Goal: Task Accomplishment & Management: Manage account settings

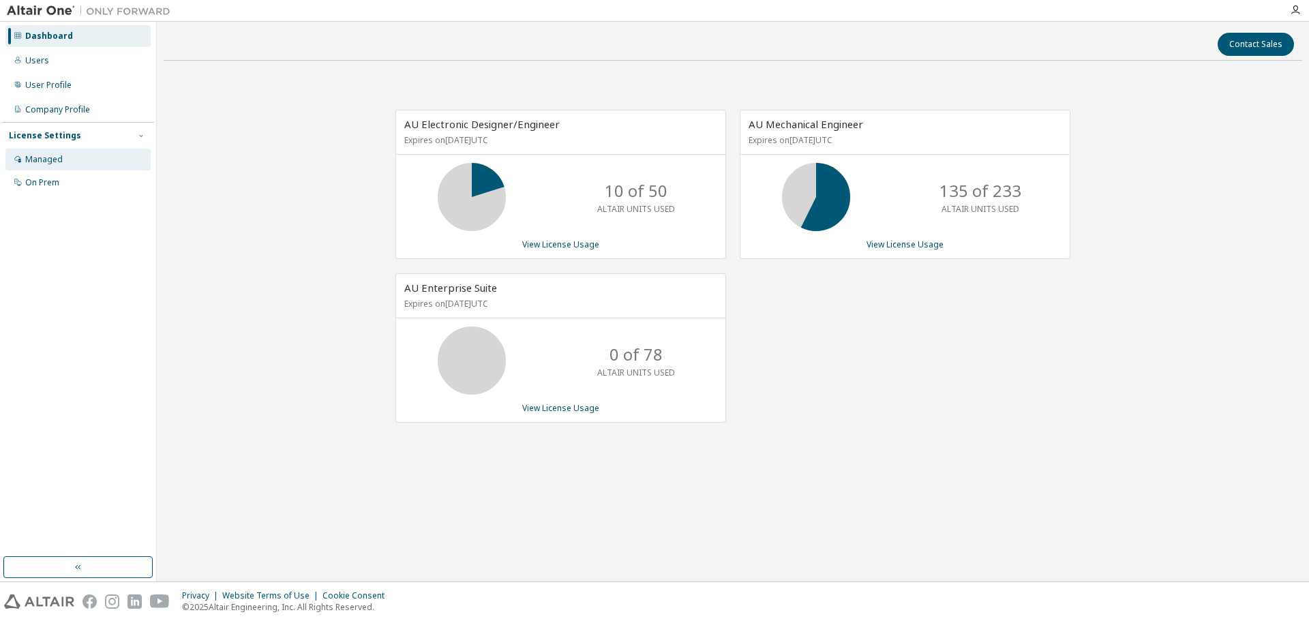
click at [57, 164] on div "Managed" at bounding box center [44, 159] width 38 height 11
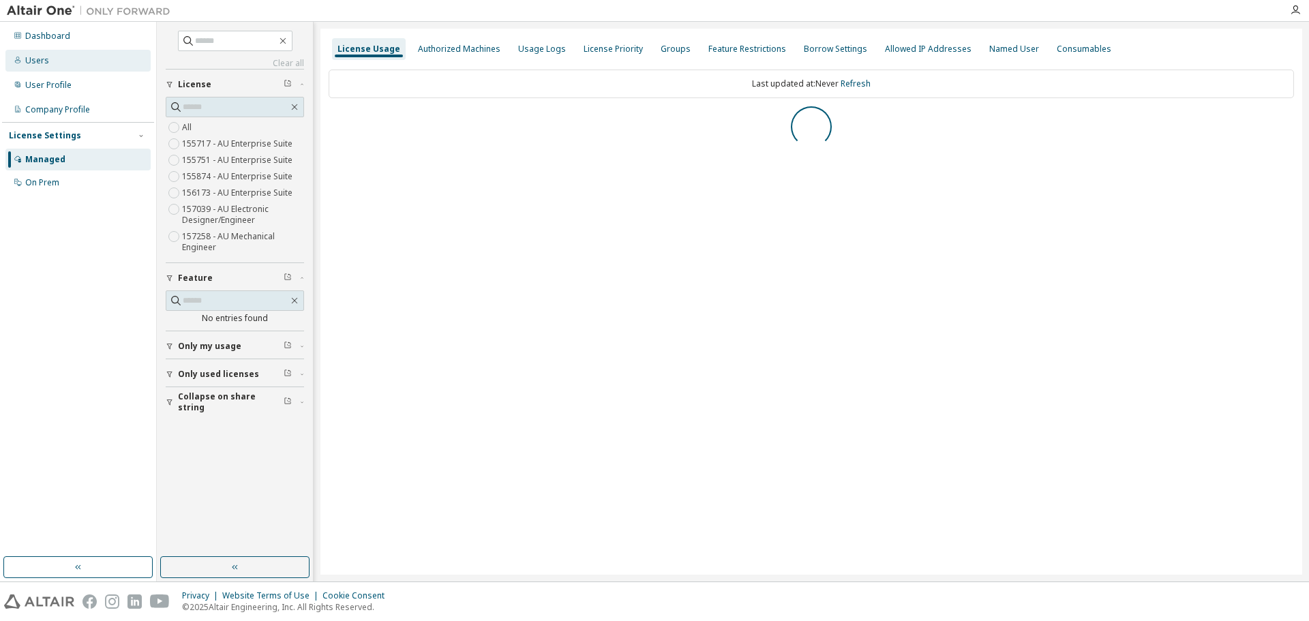
click at [43, 64] on div "Users" at bounding box center [37, 60] width 24 height 11
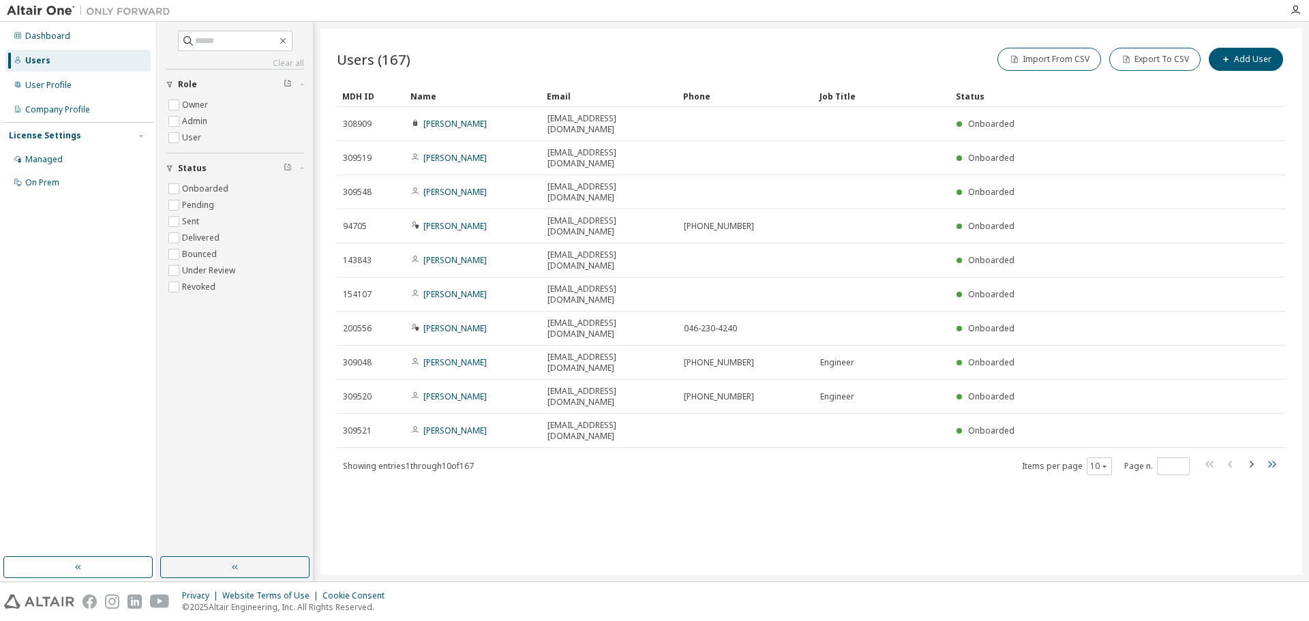
click at [1277, 456] on icon "button" at bounding box center [1272, 464] width 16 height 16
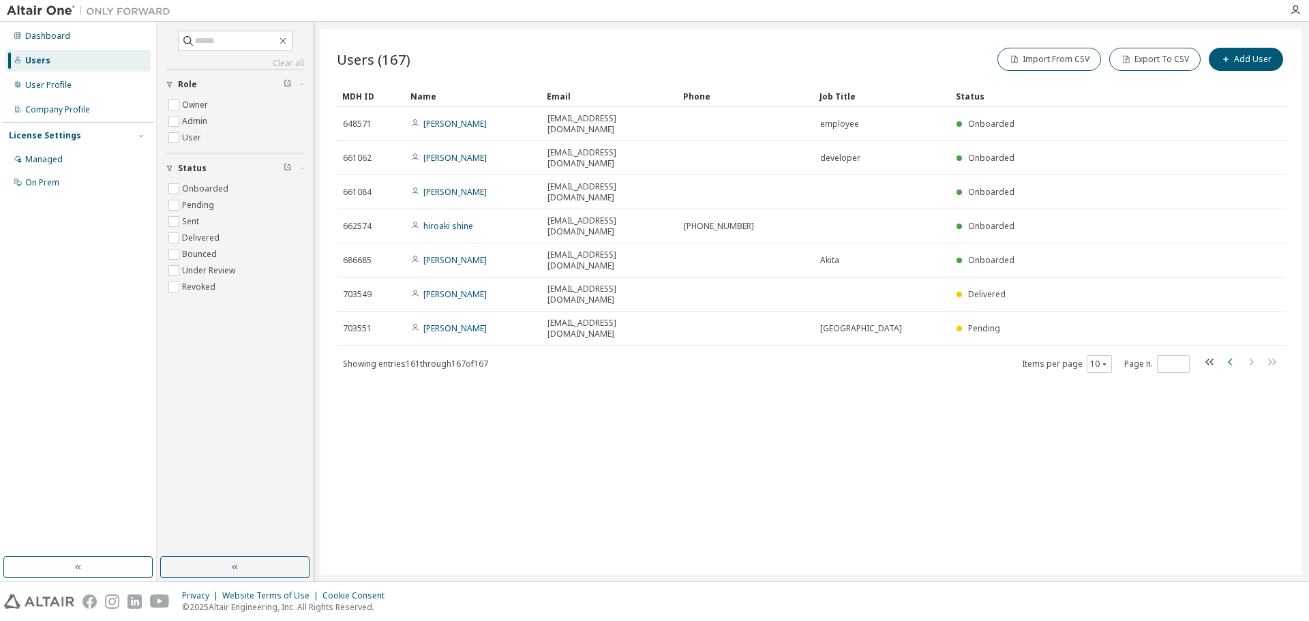
click at [1231, 359] on icon "button" at bounding box center [1230, 362] width 4 height 7
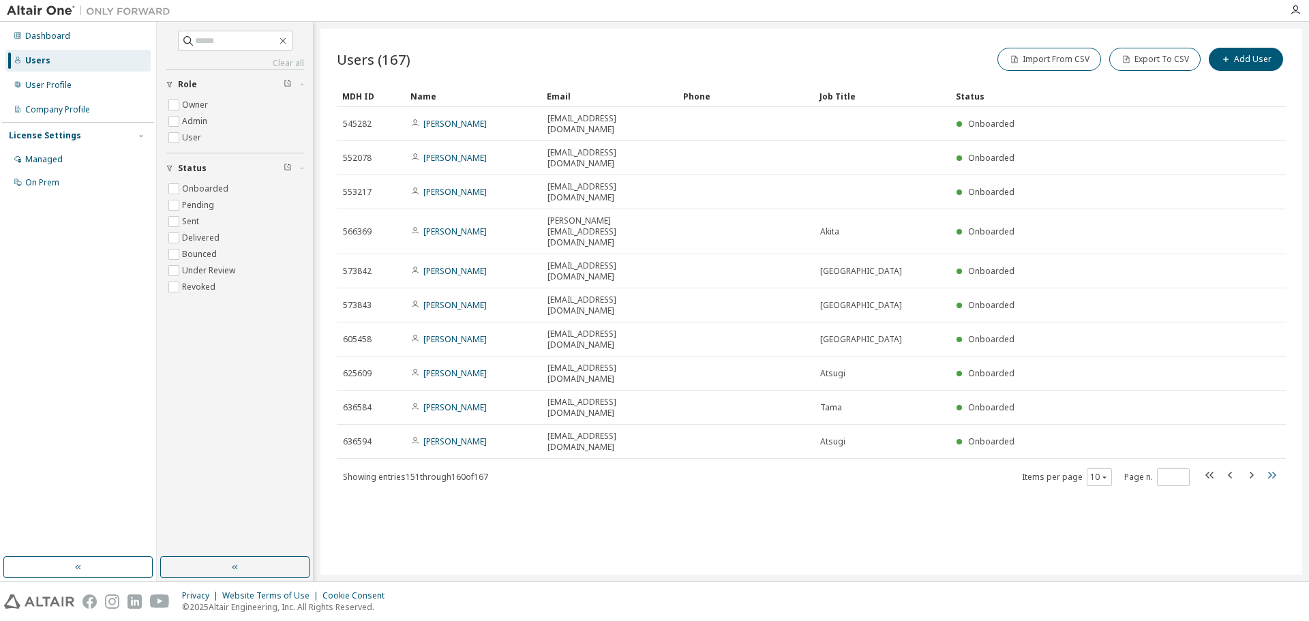
click at [1269, 467] on icon "button" at bounding box center [1272, 475] width 16 height 16
type input "**"
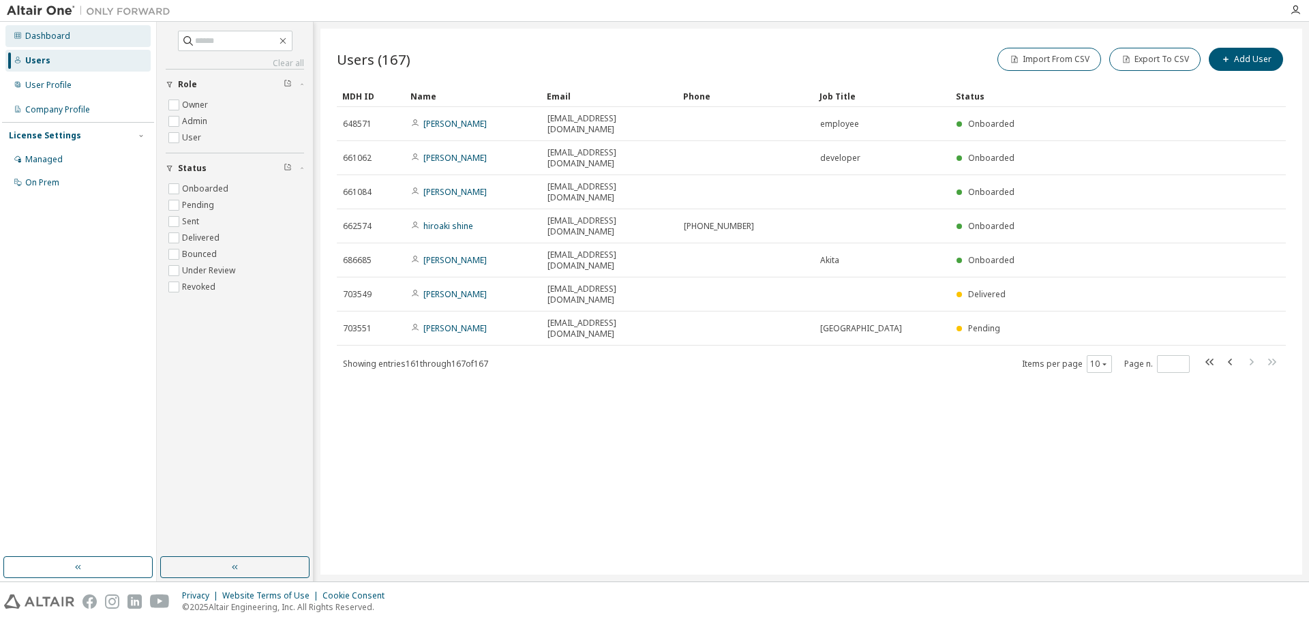
click at [63, 40] on div "Dashboard" at bounding box center [47, 36] width 45 height 11
